Goal: Transaction & Acquisition: Purchase product/service

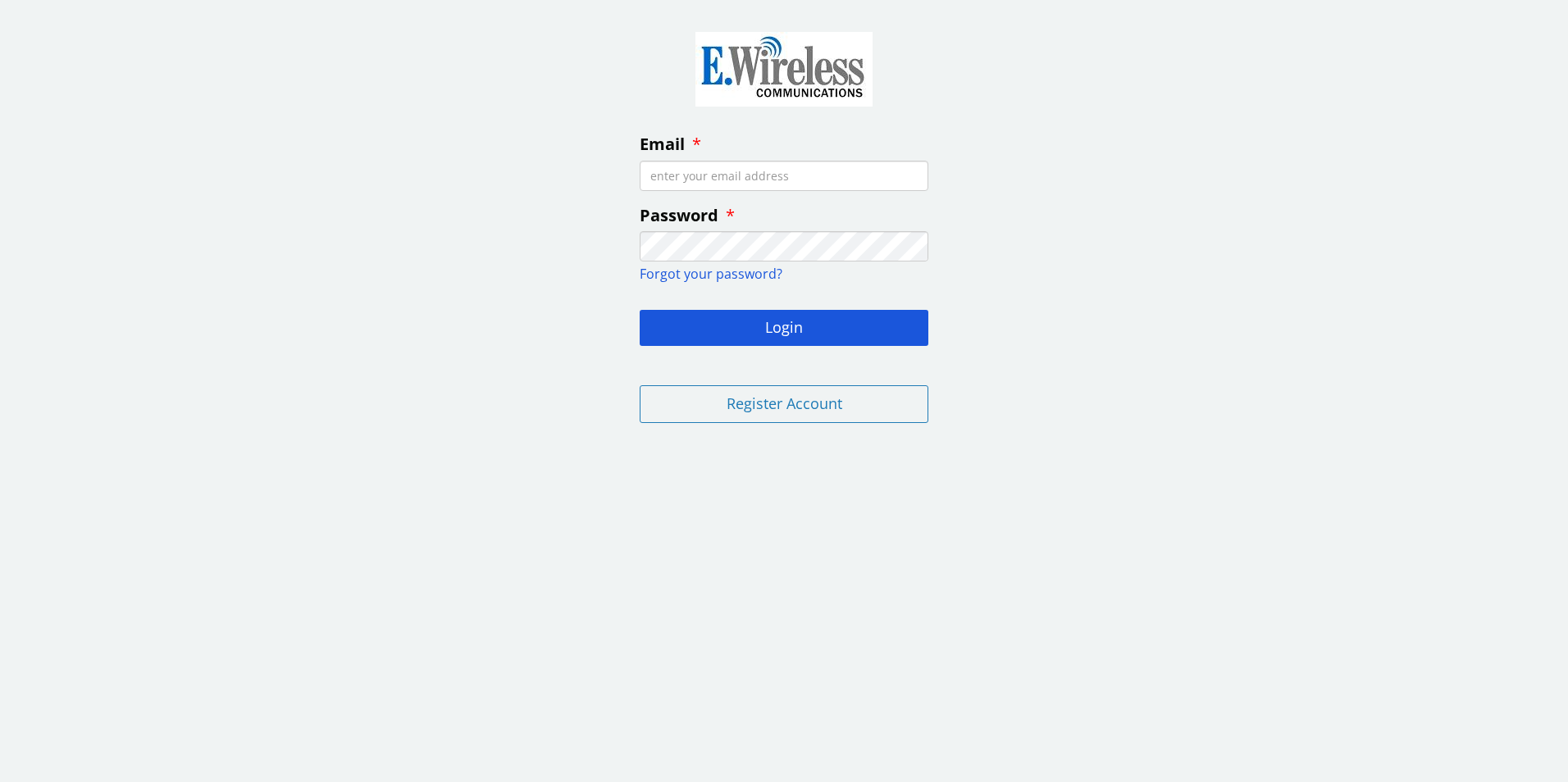
click at [683, 177] on input "Email" at bounding box center [784, 176] width 289 height 31
type input "[PERSON_NAME][EMAIL_ADDRESS][DOMAIN_NAME]"
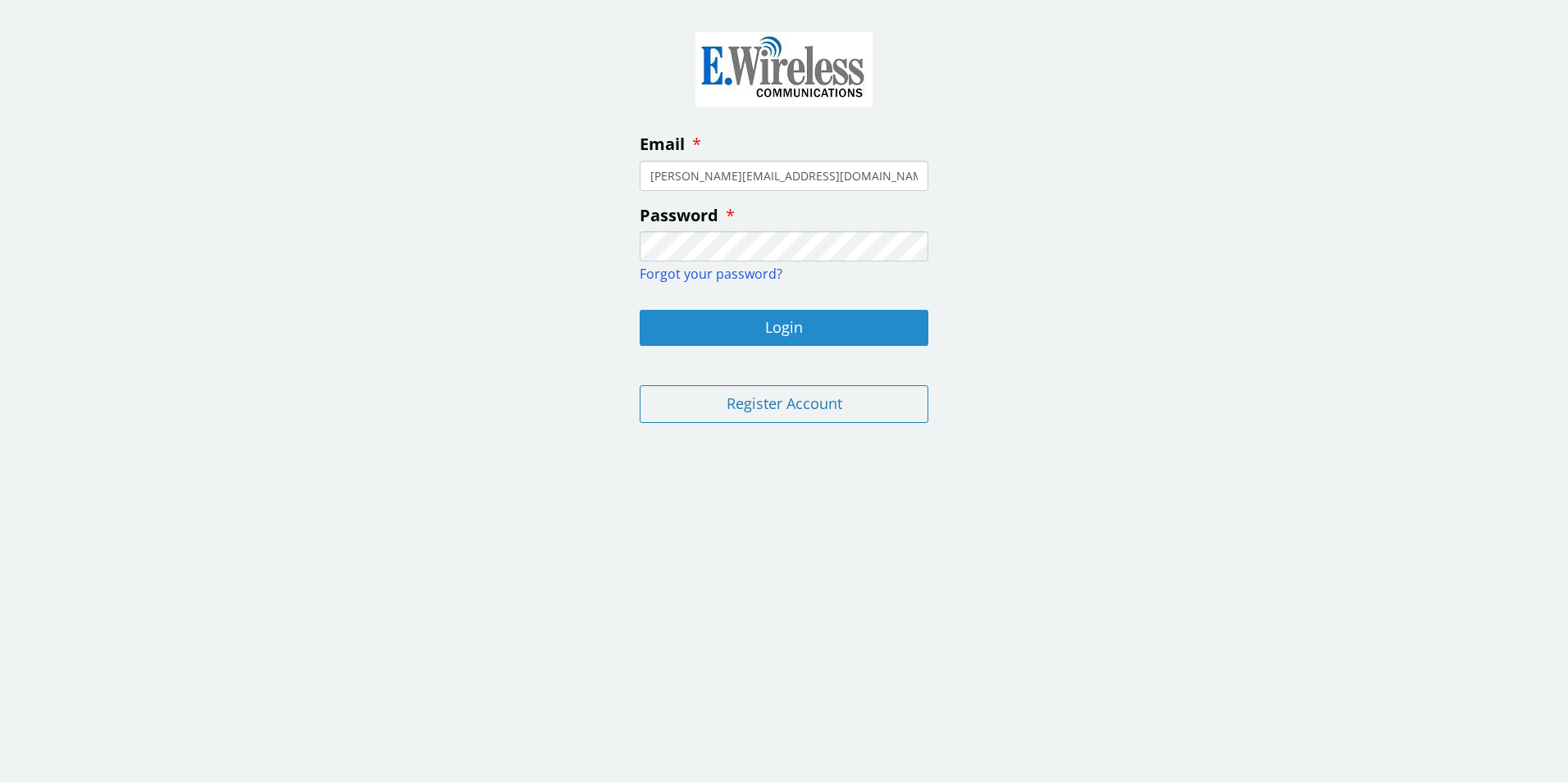
click at [701, 316] on button "Login" at bounding box center [784, 328] width 289 height 36
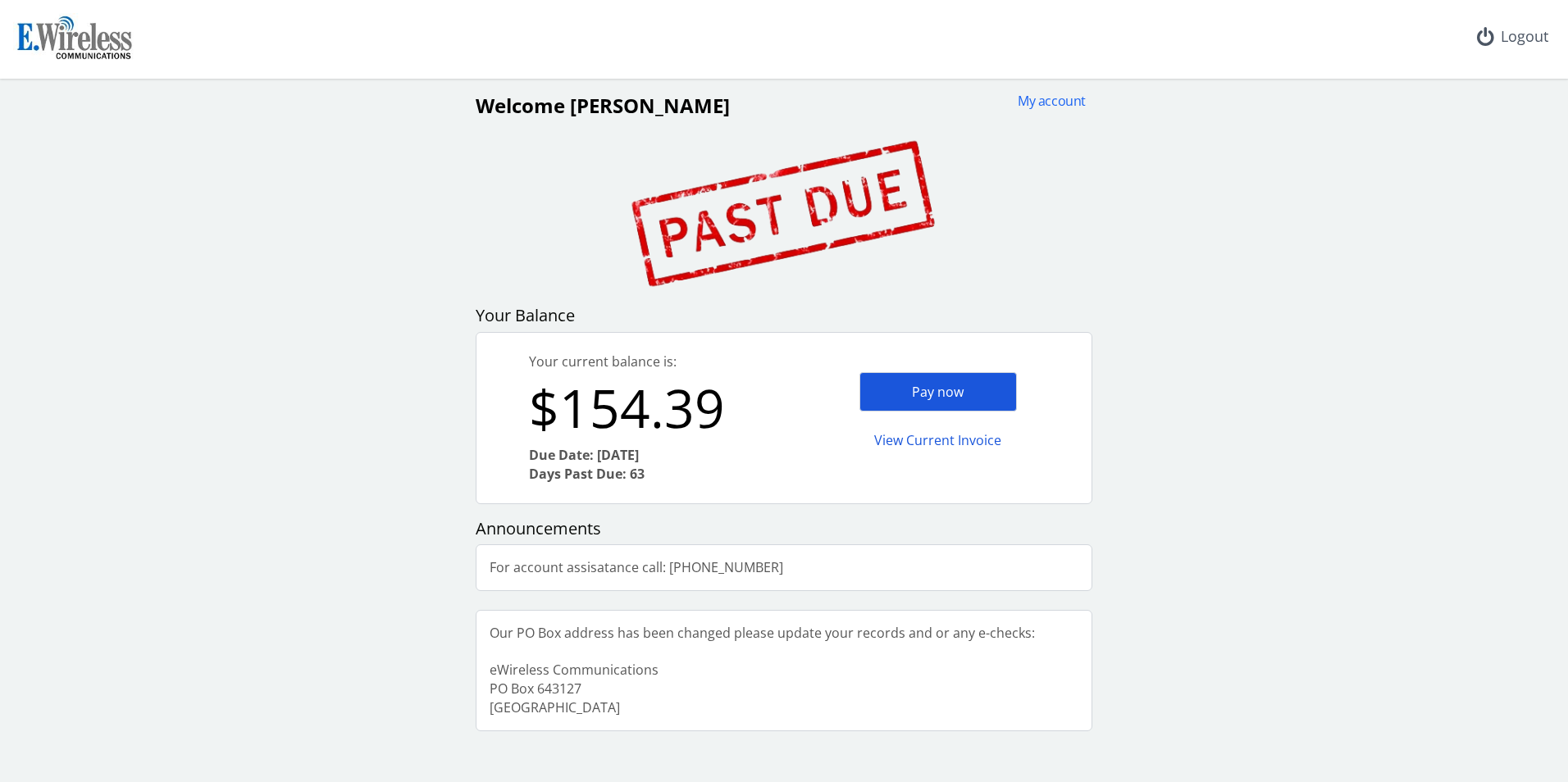
click at [891, 390] on div "Pay now" at bounding box center [938, 392] width 157 height 40
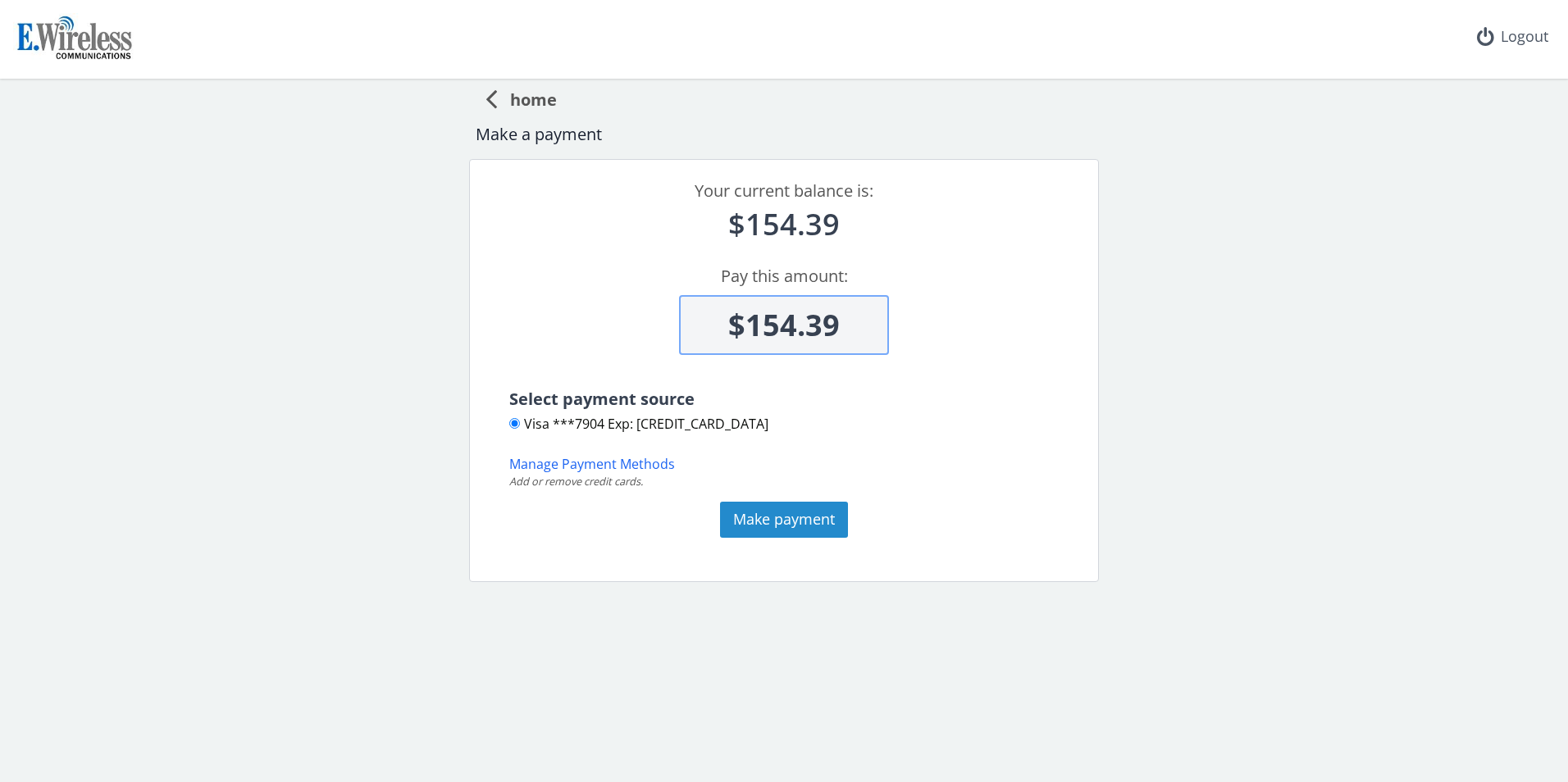
click at [769, 513] on button "Make payment" at bounding box center [784, 519] width 128 height 36
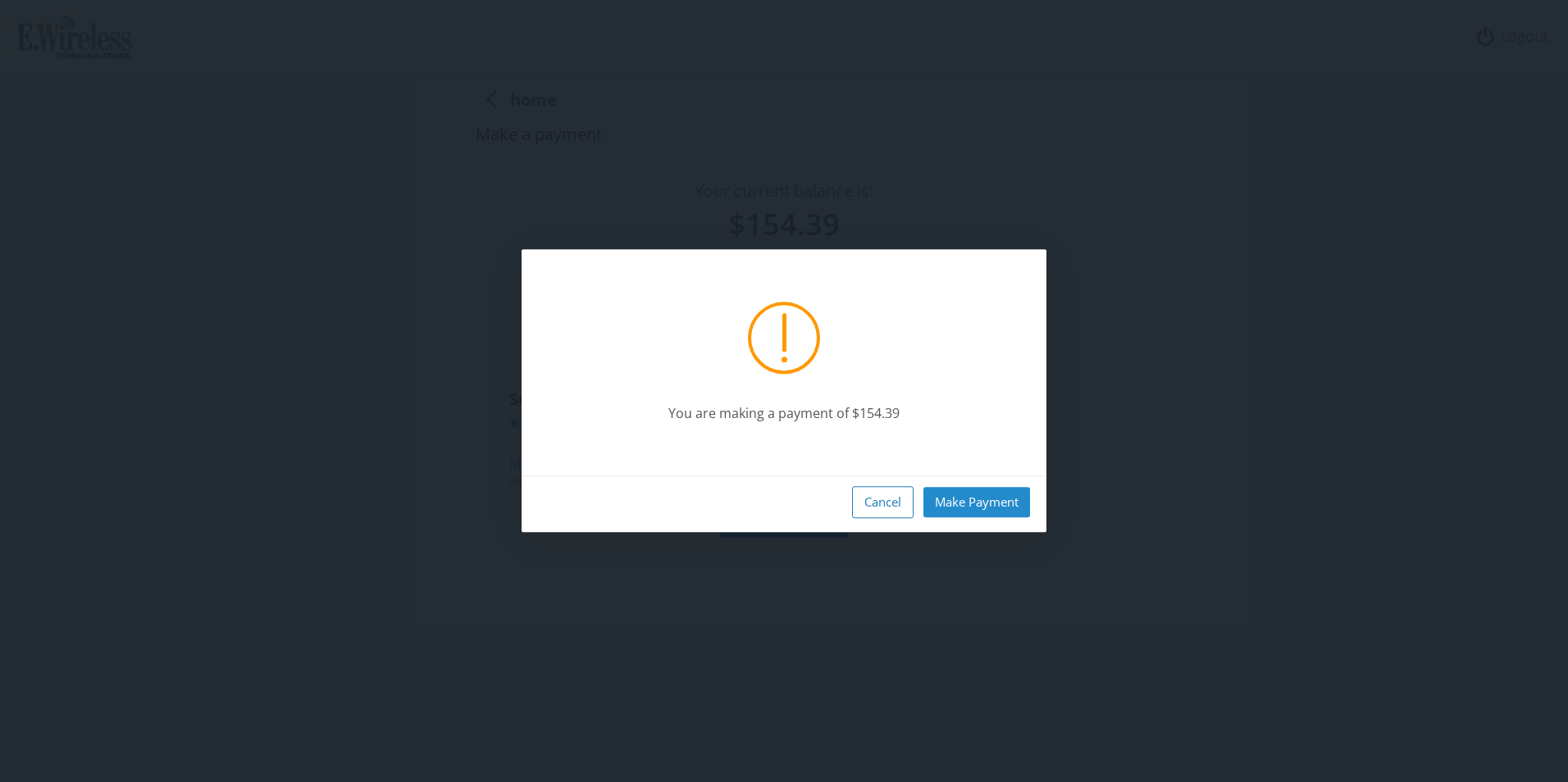
click at [980, 505] on button "Make Payment" at bounding box center [976, 502] width 106 height 31
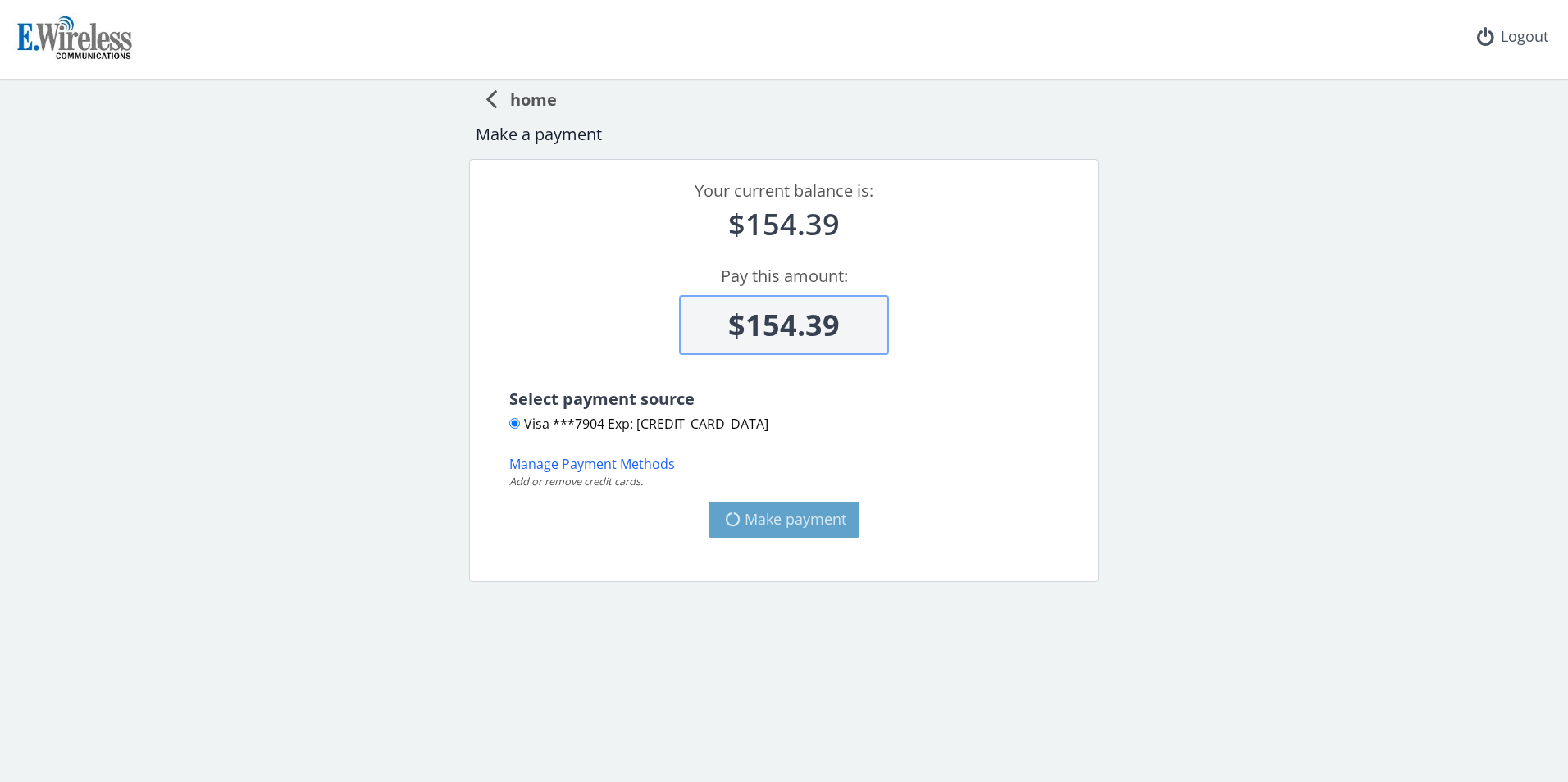
type input "$0"
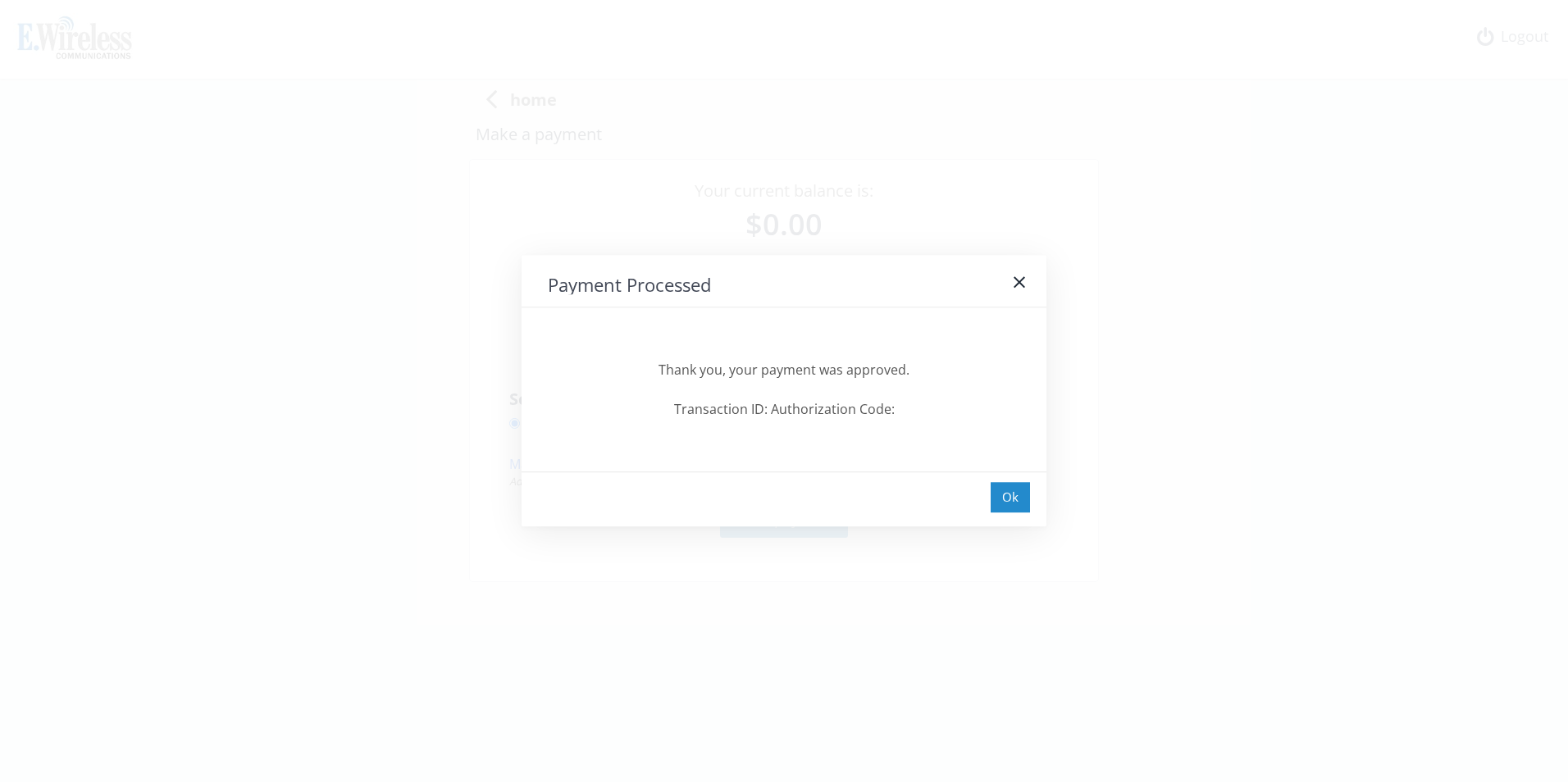
click at [1020, 497] on div "Ok" at bounding box center [1010, 497] width 39 height 31
